Goal: Transaction & Acquisition: Purchase product/service

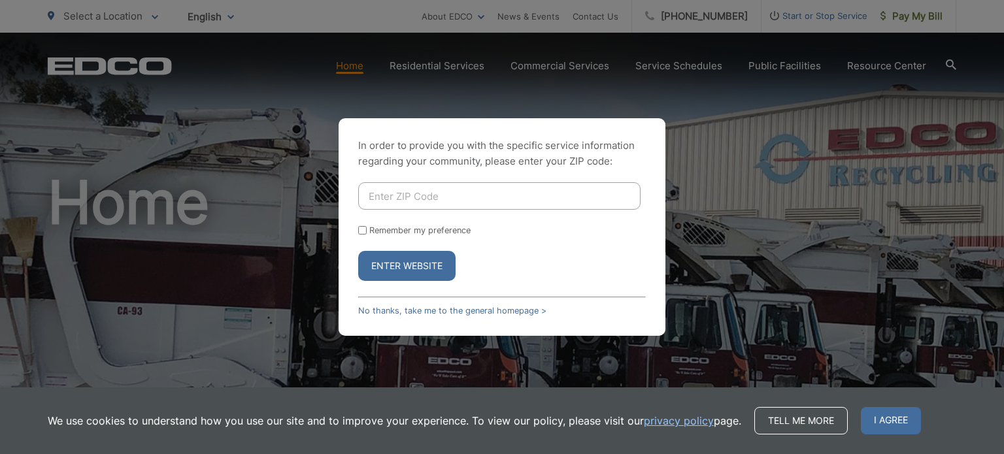
click at [412, 190] on input "Enter ZIP Code" at bounding box center [499, 195] width 282 height 27
type input "92064"
click at [358, 251] on button "Enter Website" at bounding box center [406, 266] width 97 height 30
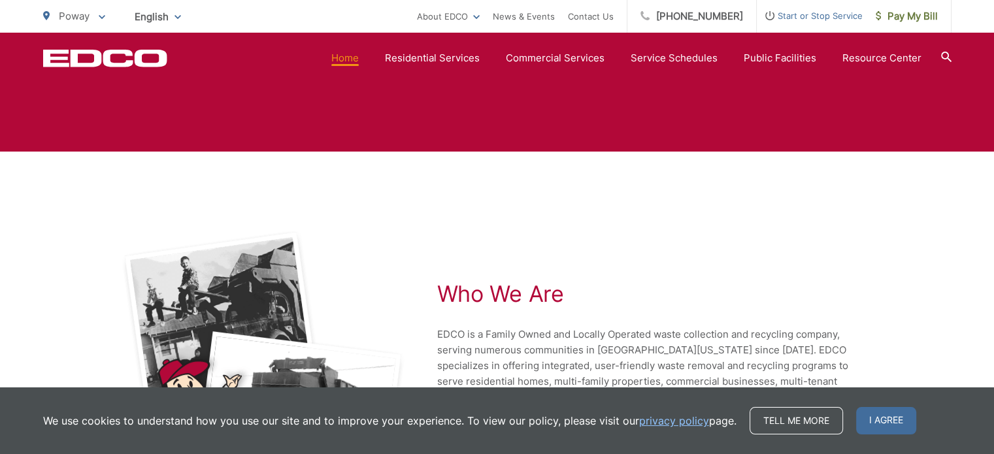
scroll to position [2934, 0]
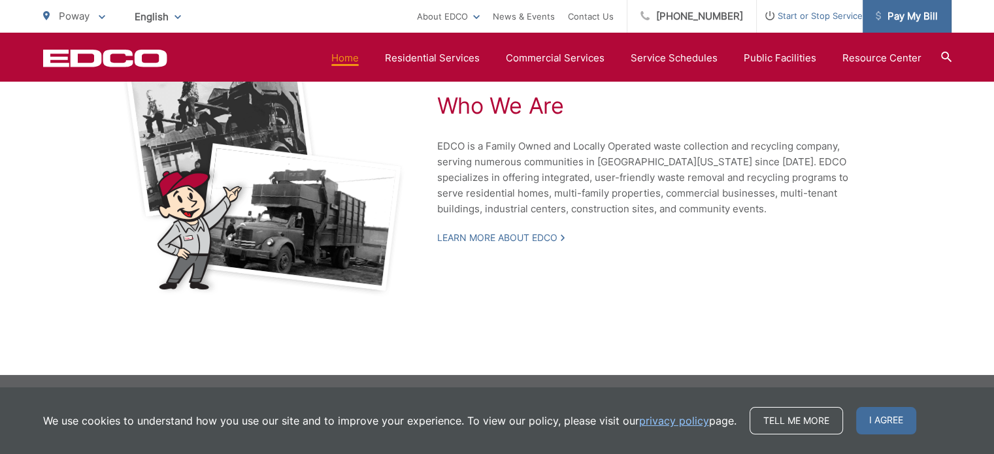
click at [909, 7] on link "Pay My Bill" at bounding box center [907, 16] width 89 height 33
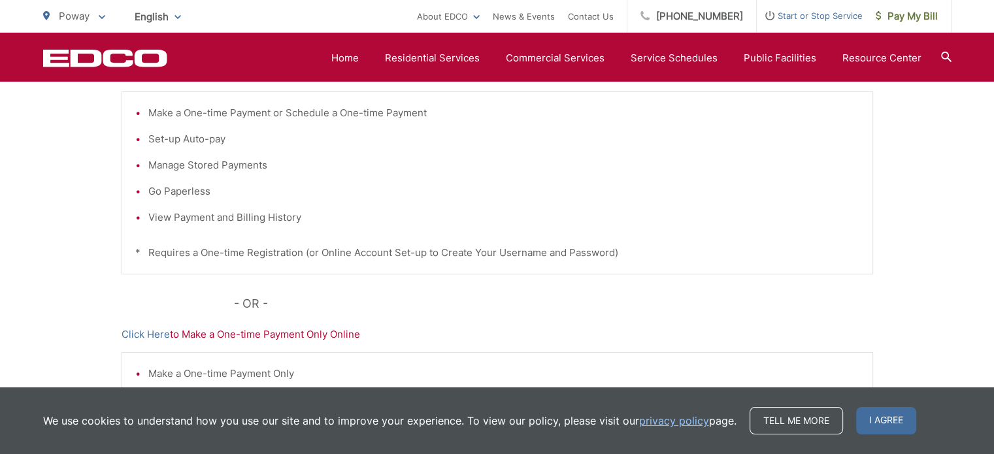
scroll to position [148, 0]
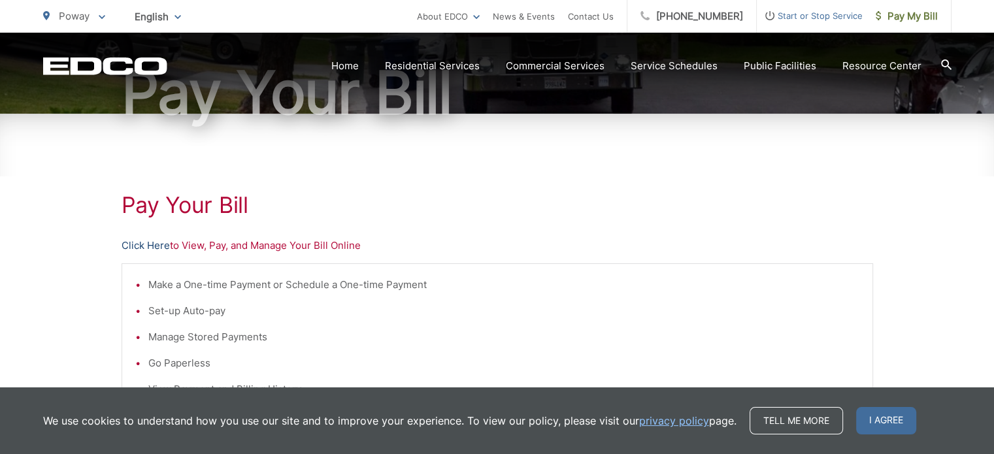
click at [138, 248] on link "Click Here" at bounding box center [146, 246] width 48 height 16
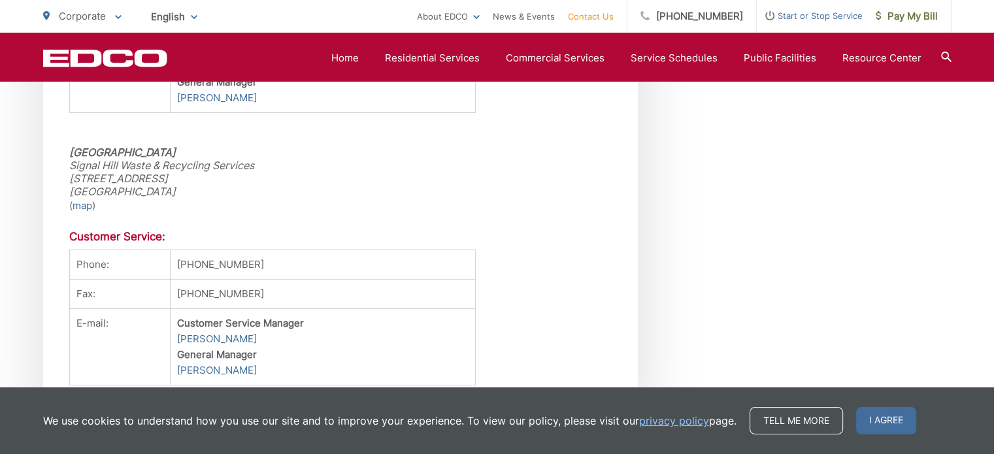
scroll to position [3716, 0]
